Goal: Task Accomplishment & Management: Complete application form

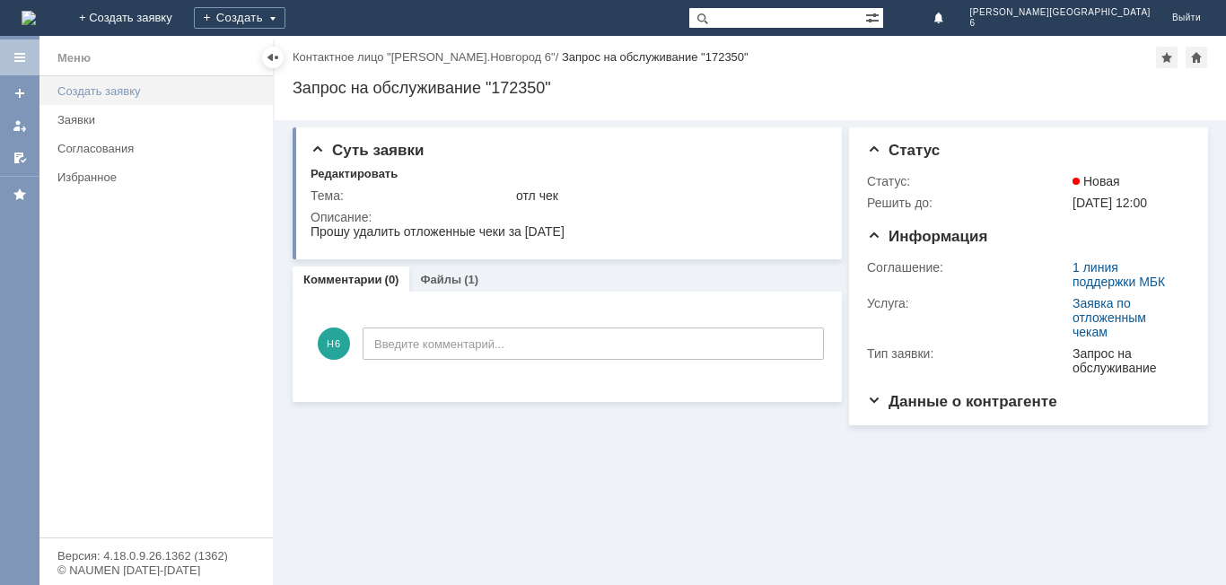
click at [105, 84] on div "Создать заявку" at bounding box center [159, 90] width 205 height 13
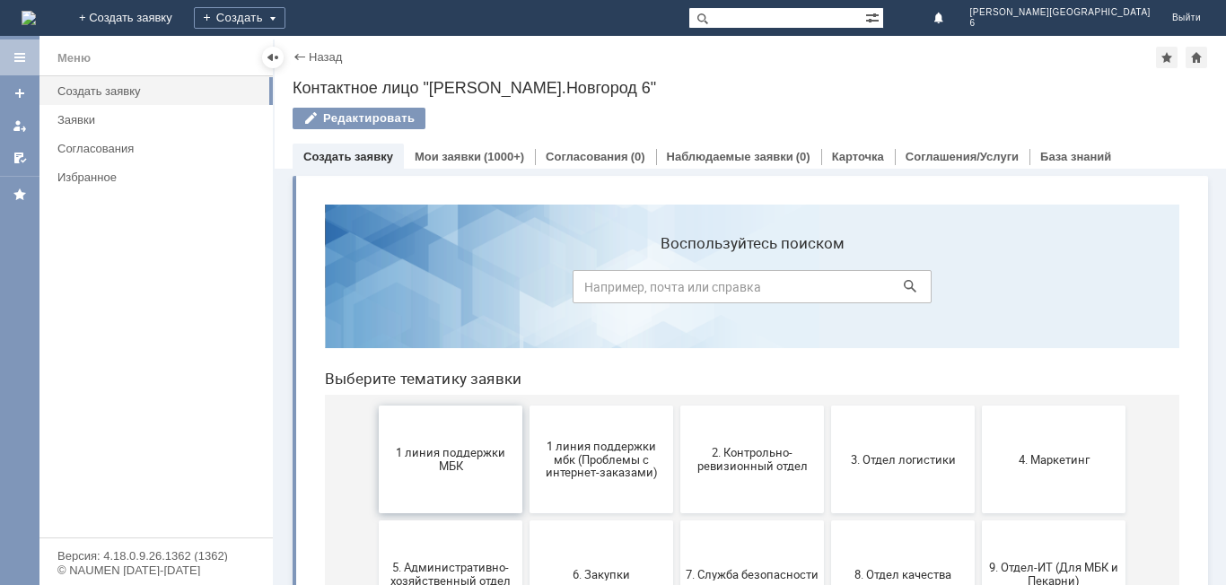
click at [417, 429] on button "1 линия поддержки МБК" at bounding box center [451, 460] width 144 height 108
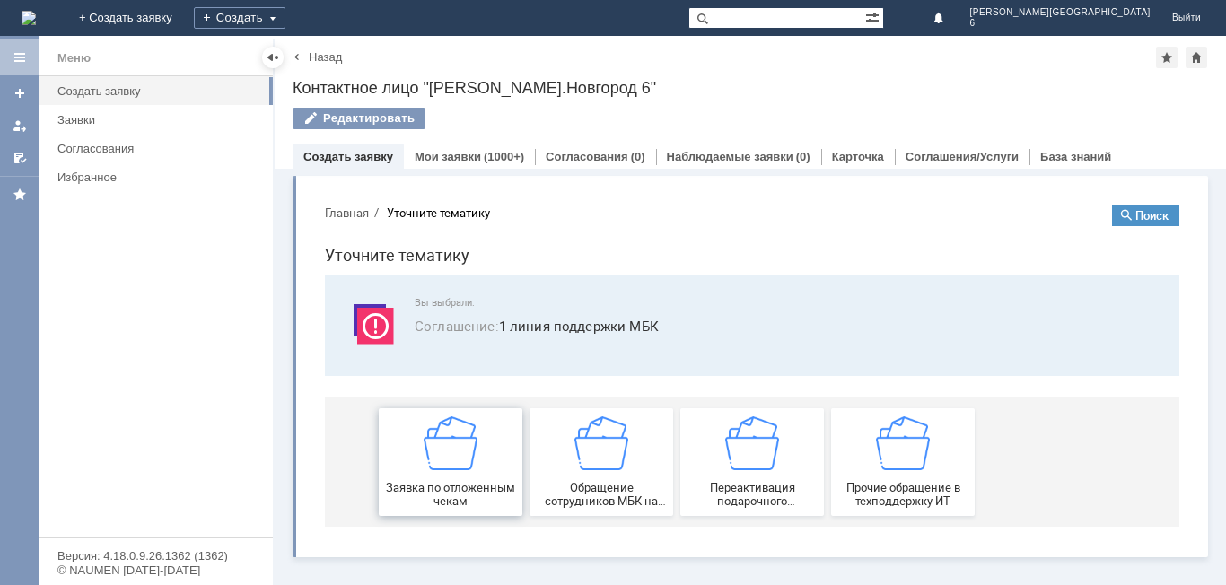
click at [468, 435] on img at bounding box center [451, 444] width 54 height 54
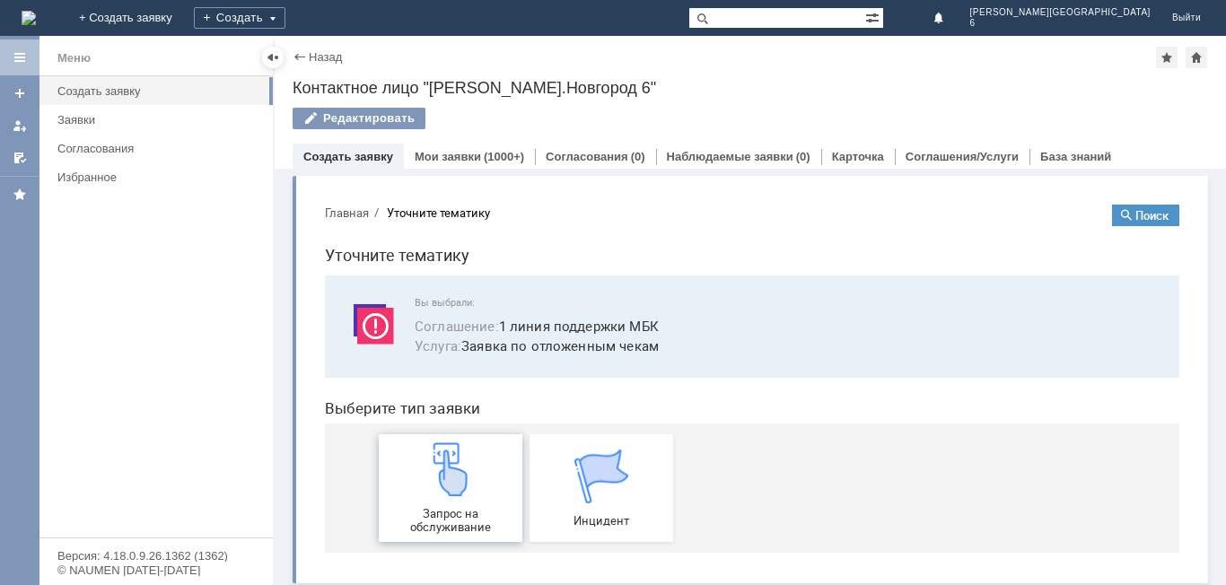
click at [485, 505] on div "Запрос на обслуживание" at bounding box center [450, 489] width 133 height 92
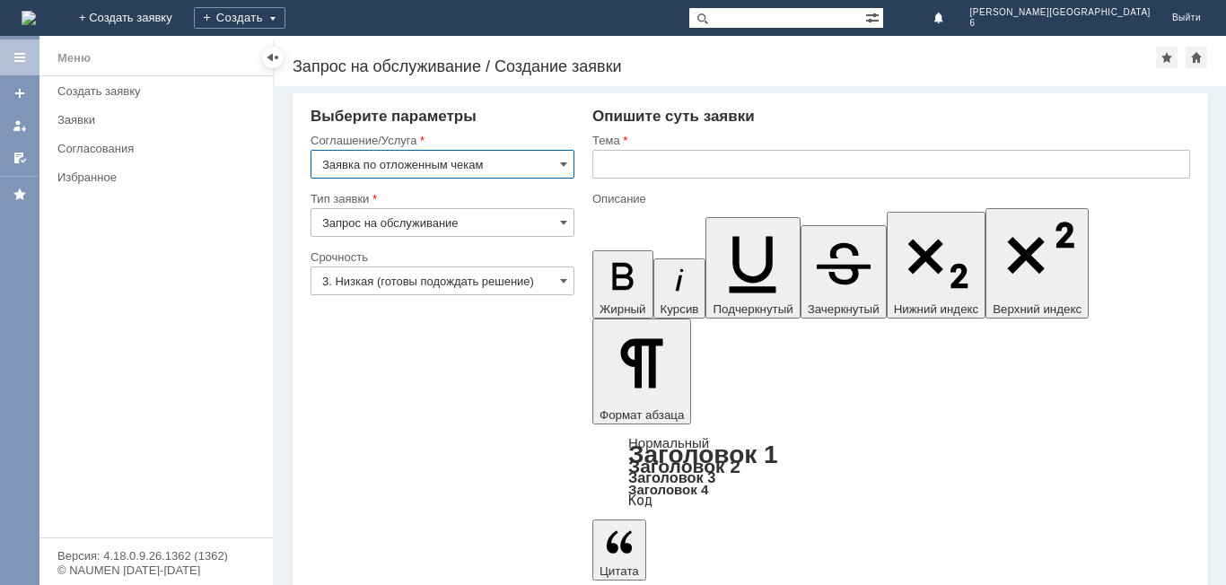
click at [427, 291] on input "3. Низкая (готовы подождать решение)" at bounding box center [443, 281] width 264 height 29
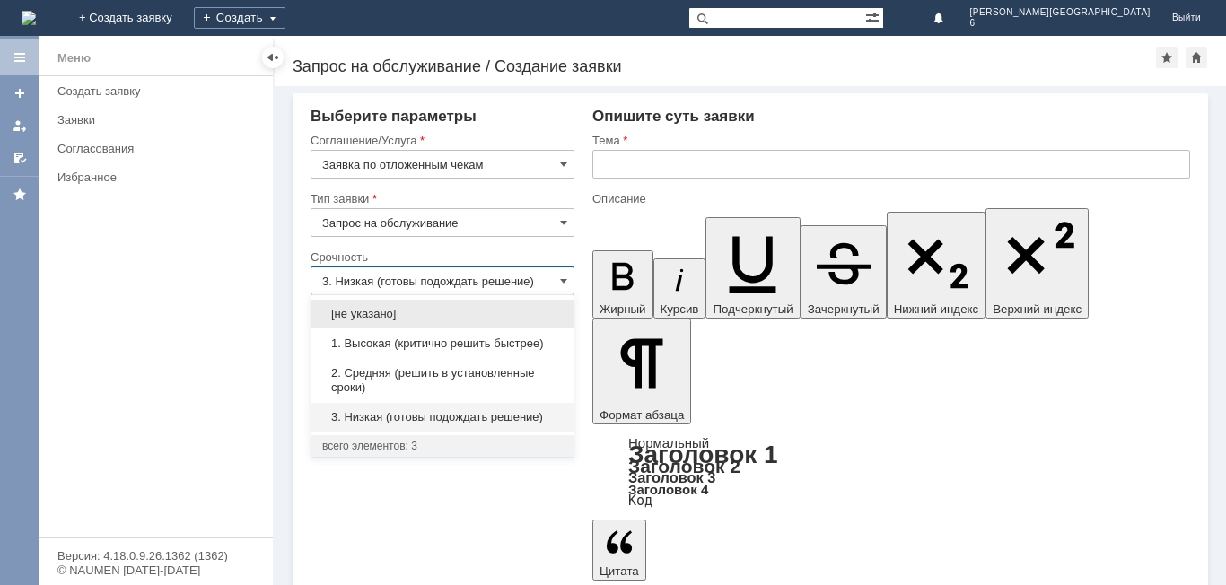
drag, startPoint x: 436, startPoint y: 373, endPoint x: 496, endPoint y: 304, distance: 90.4
click at [436, 373] on span "2. Средняя (решить в установленные сроки)" at bounding box center [442, 380] width 241 height 29
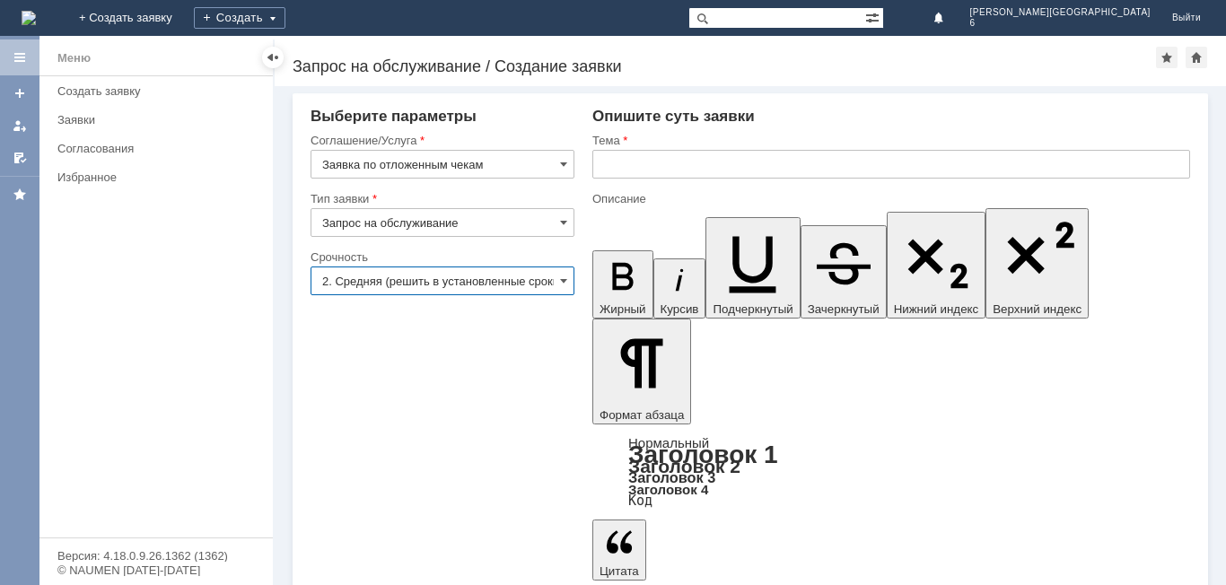
type input "2. Средняя (решить в установленные сроки)"
click at [672, 157] on input "text" at bounding box center [892, 164] width 598 height 29
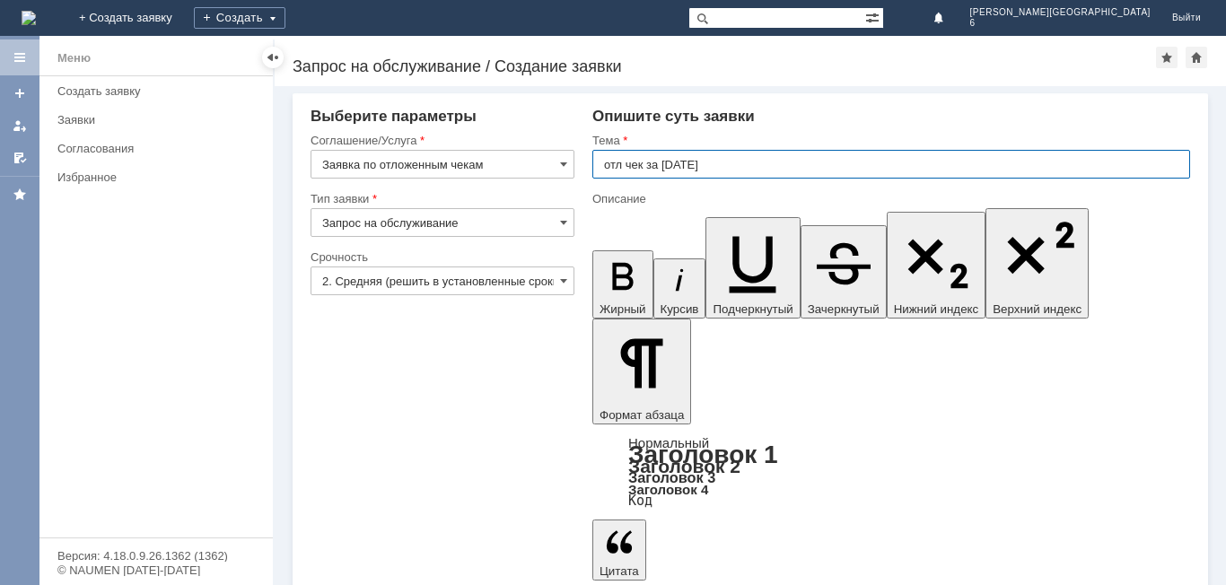
type input "отл чек за [DATE]"
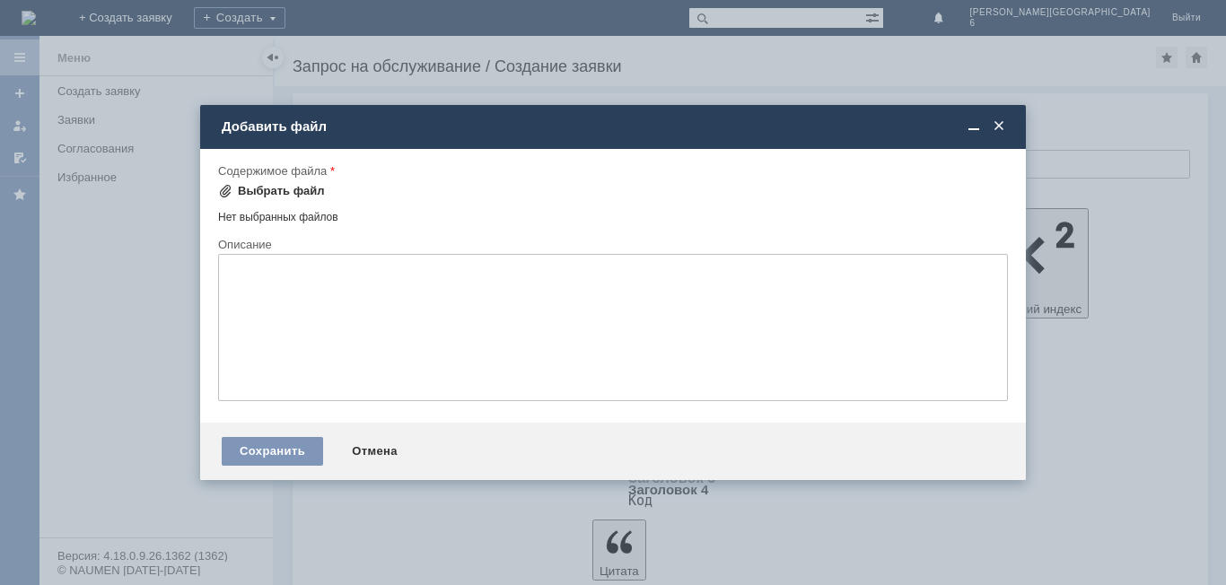
click at [227, 189] on span at bounding box center [225, 191] width 14 height 14
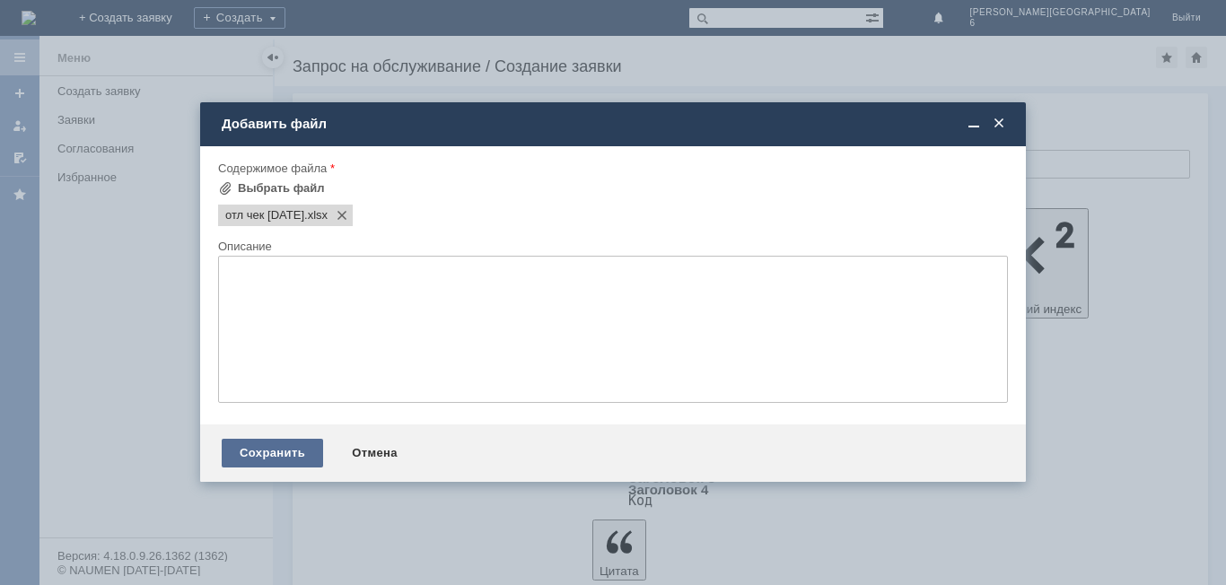
click at [250, 455] on div "Сохранить" at bounding box center [272, 453] width 101 height 29
